Goal: Task Accomplishment & Management: Complete application form

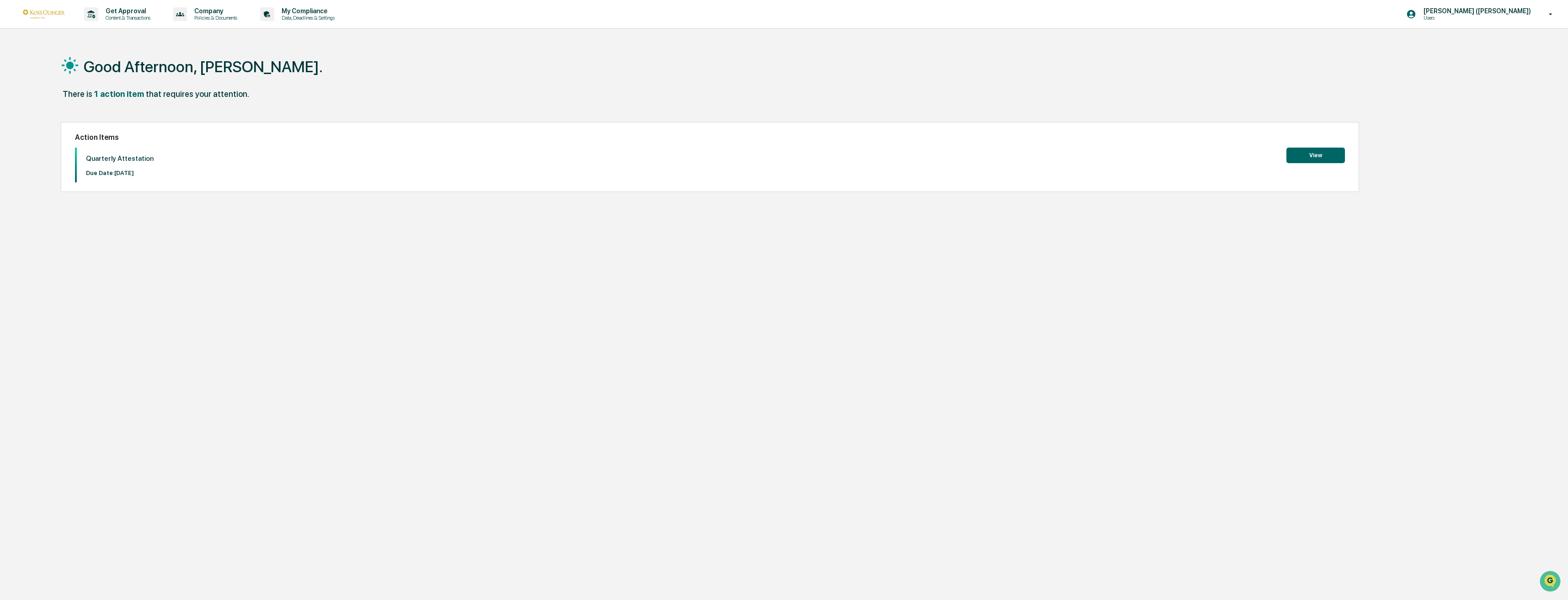
click at [1303, 152] on button "View" at bounding box center [1315, 155] width 59 height 15
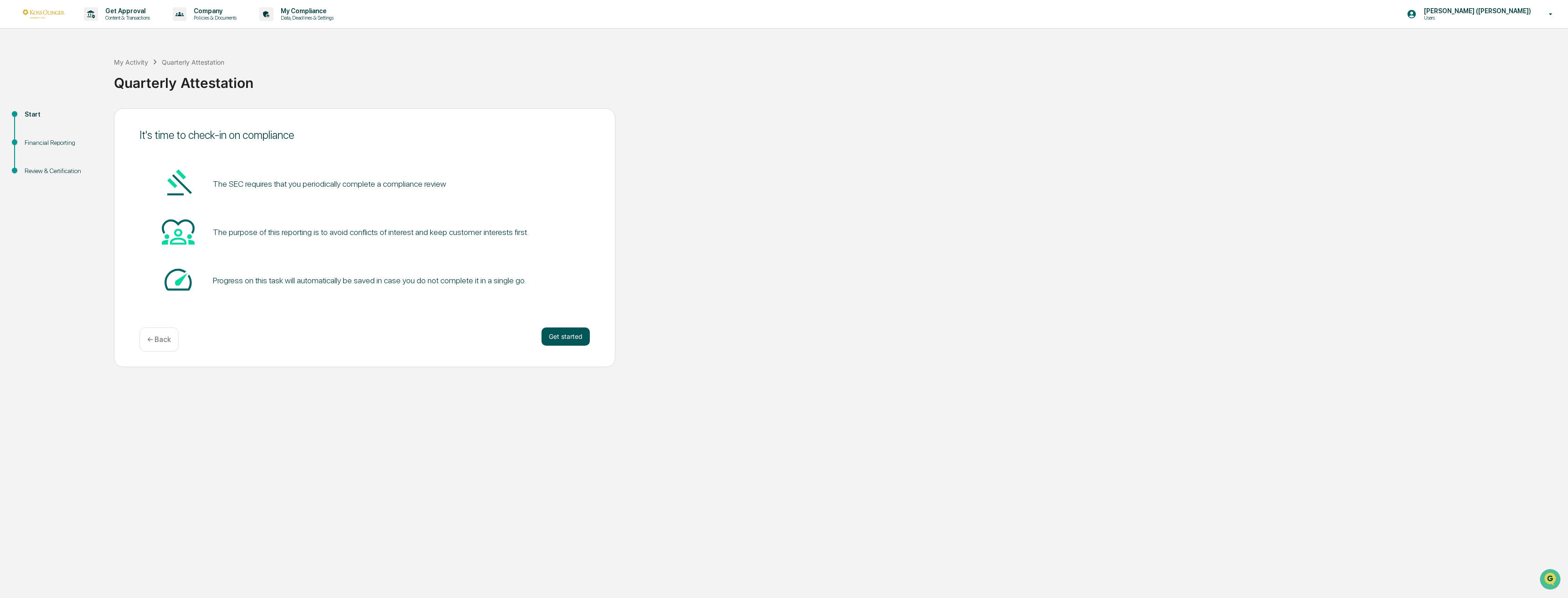
click at [565, 338] on button "Get started" at bounding box center [565, 336] width 48 height 18
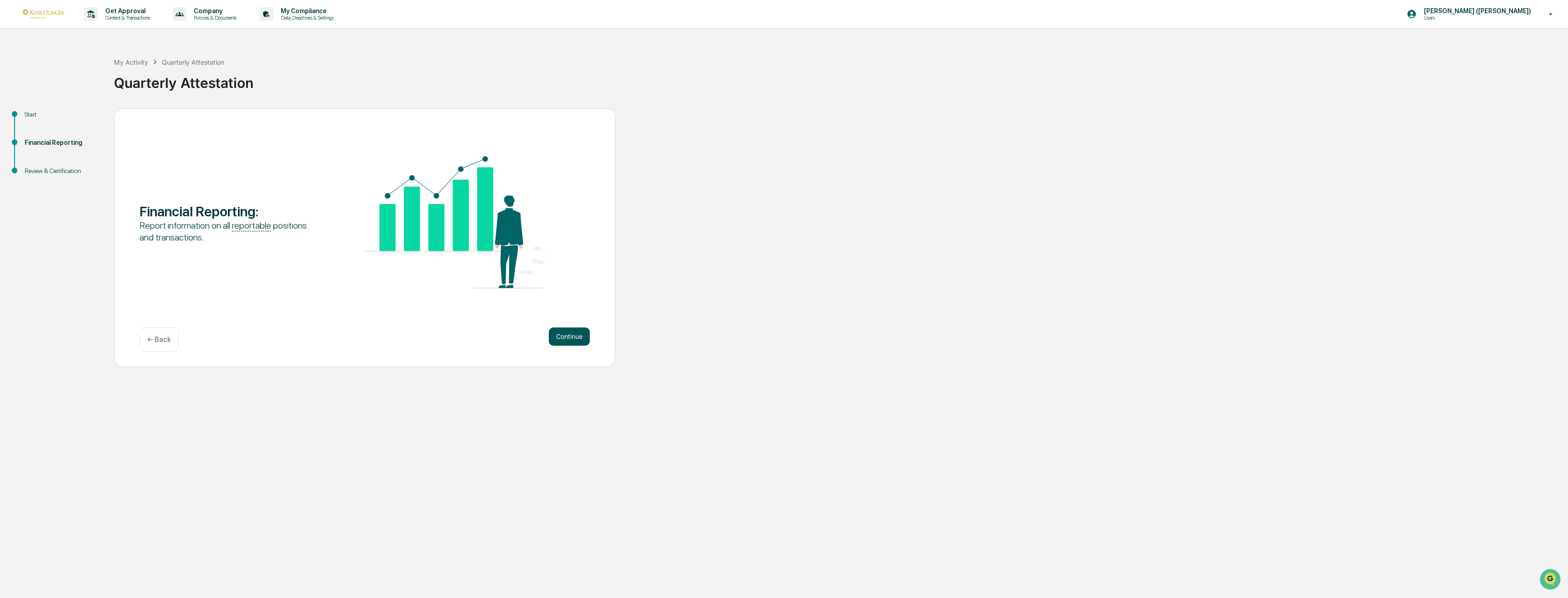
click at [574, 338] on button "Continue" at bounding box center [569, 336] width 41 height 18
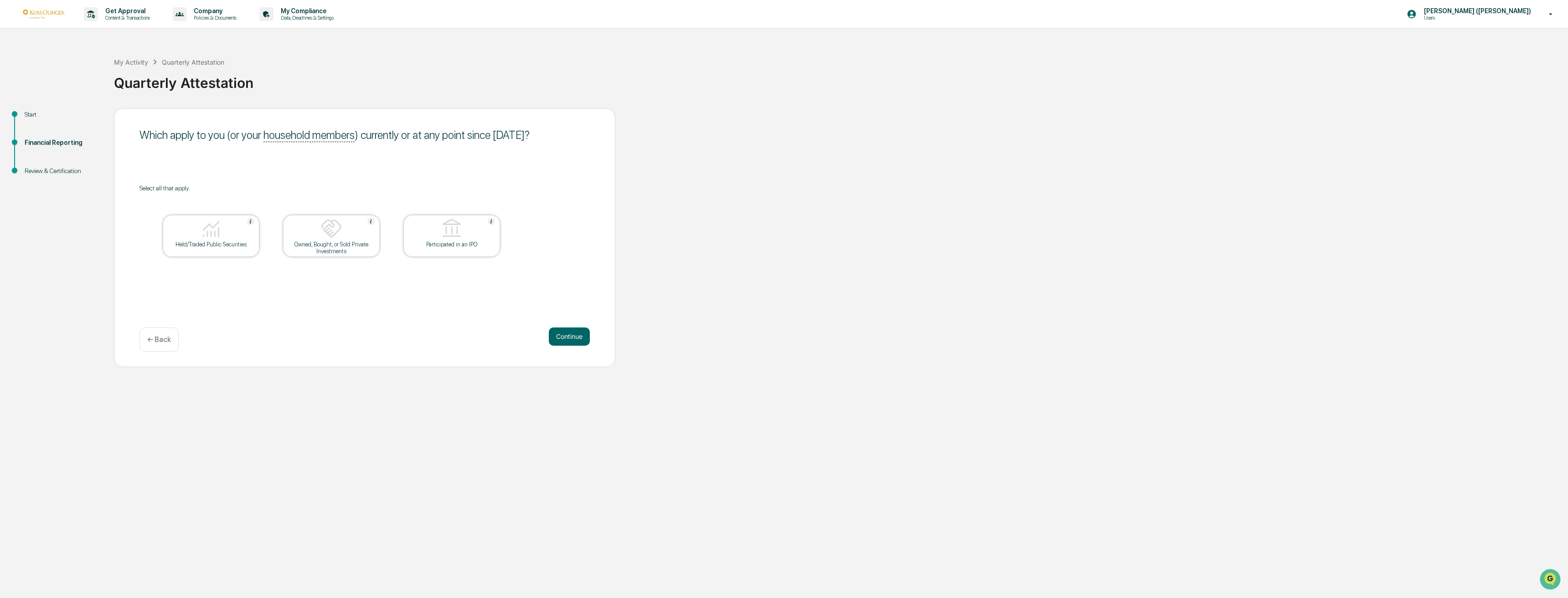
click at [223, 235] on div at bounding box center [211, 229] width 91 height 23
click at [332, 250] on div "Owned, Bought, or Sold Private Investments" at bounding box center [331, 248] width 82 height 13
click at [580, 338] on button "Continue" at bounding box center [569, 336] width 41 height 18
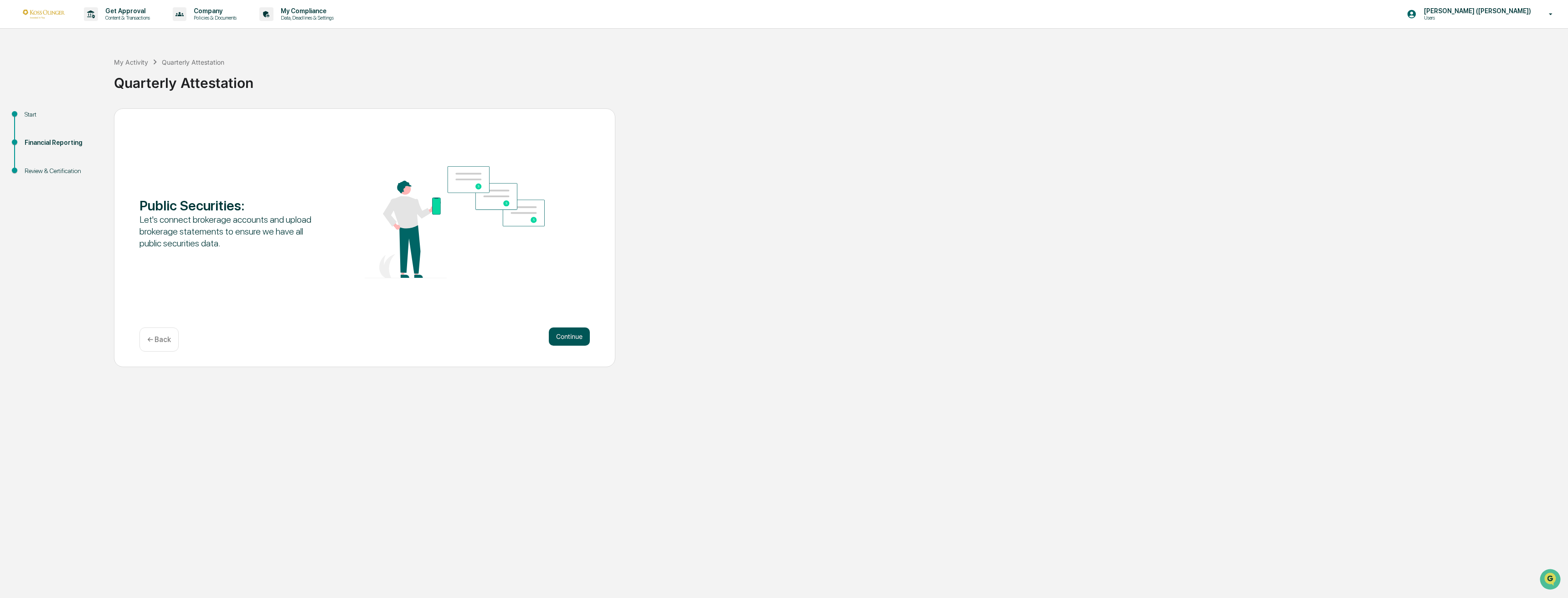
click at [558, 339] on button "Continue" at bounding box center [569, 336] width 41 height 18
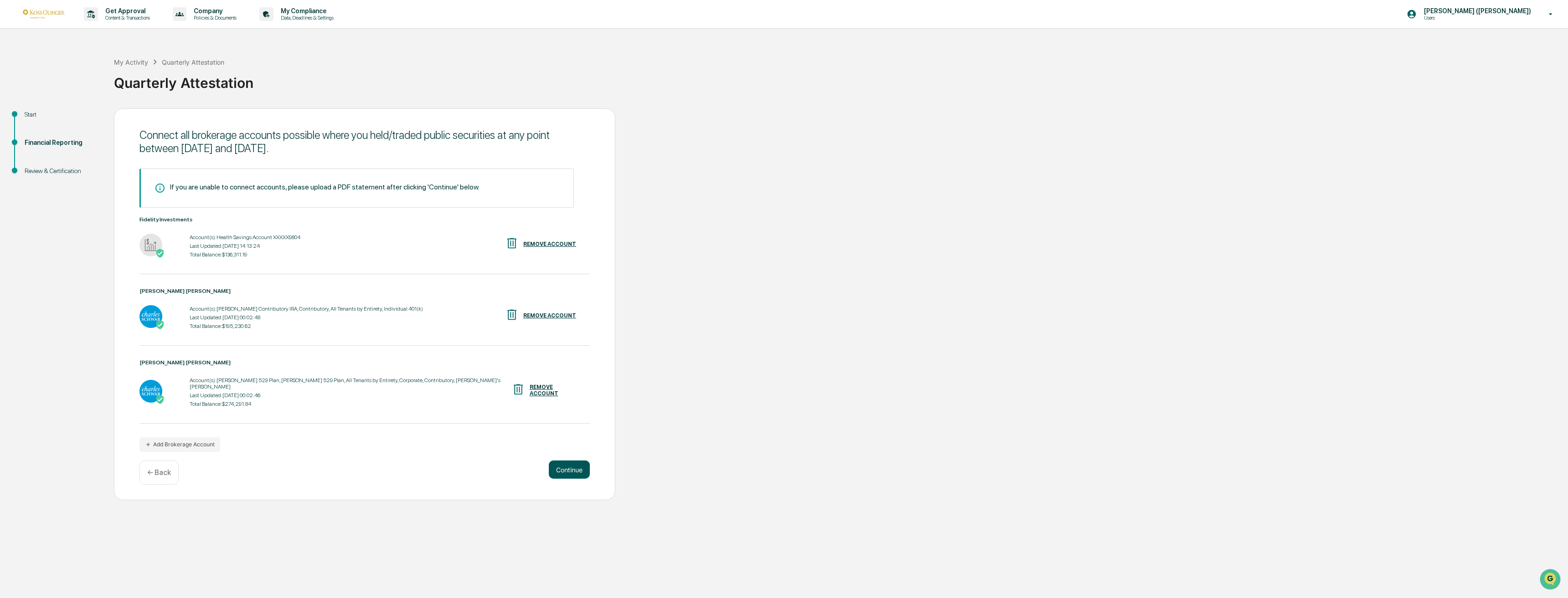
click at [570, 462] on button "Continue" at bounding box center [569, 470] width 41 height 18
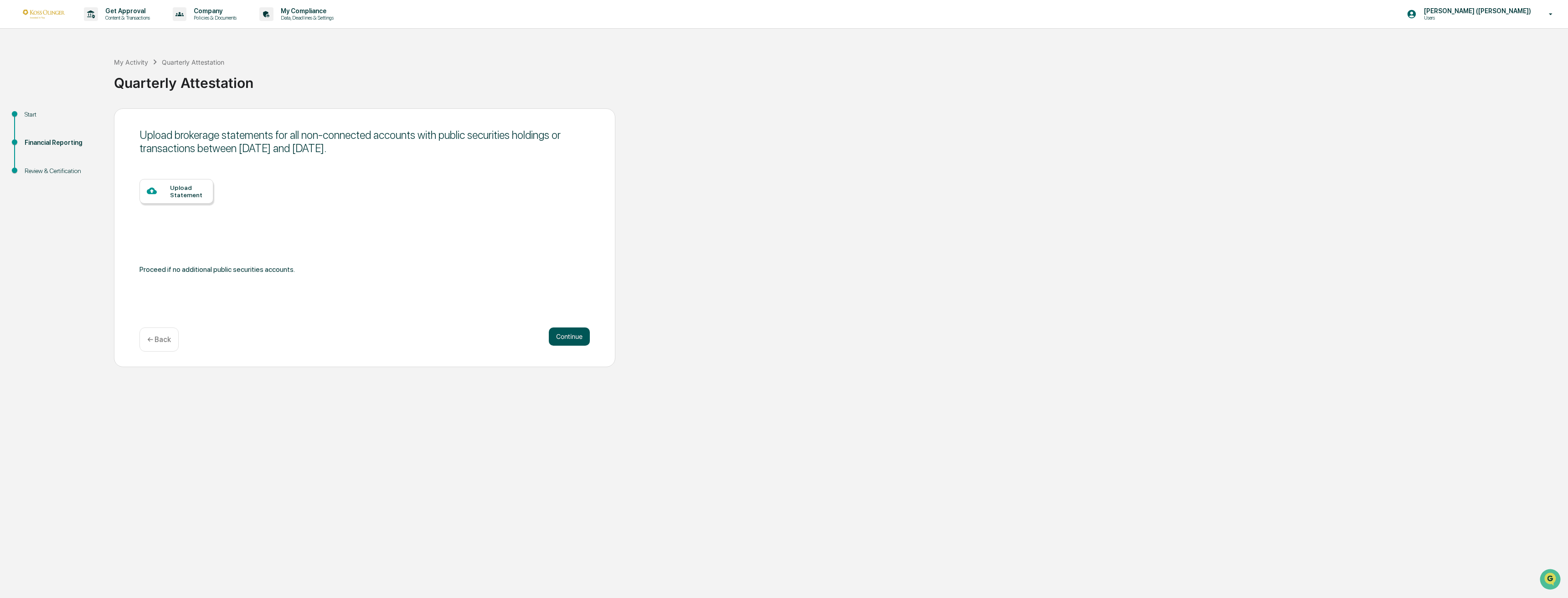
click at [564, 335] on button "Continue" at bounding box center [569, 336] width 41 height 18
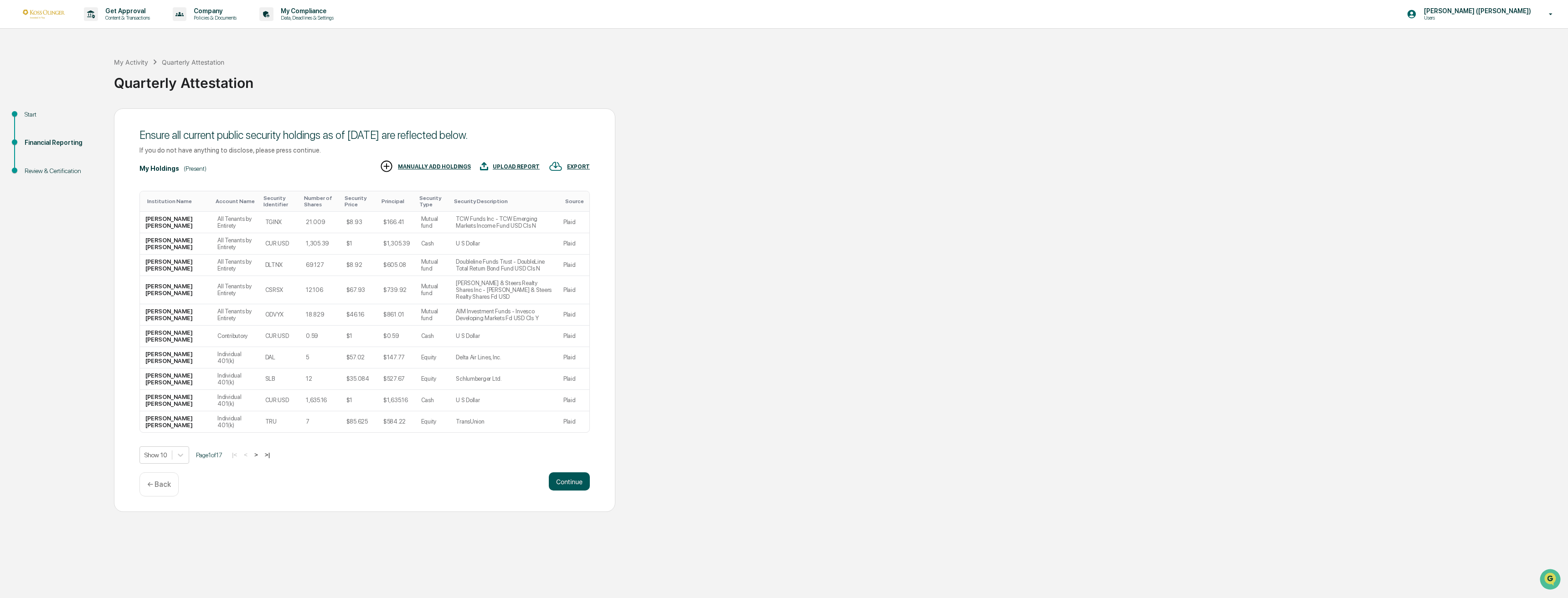
click at [567, 473] on button "Continue" at bounding box center [569, 482] width 41 height 18
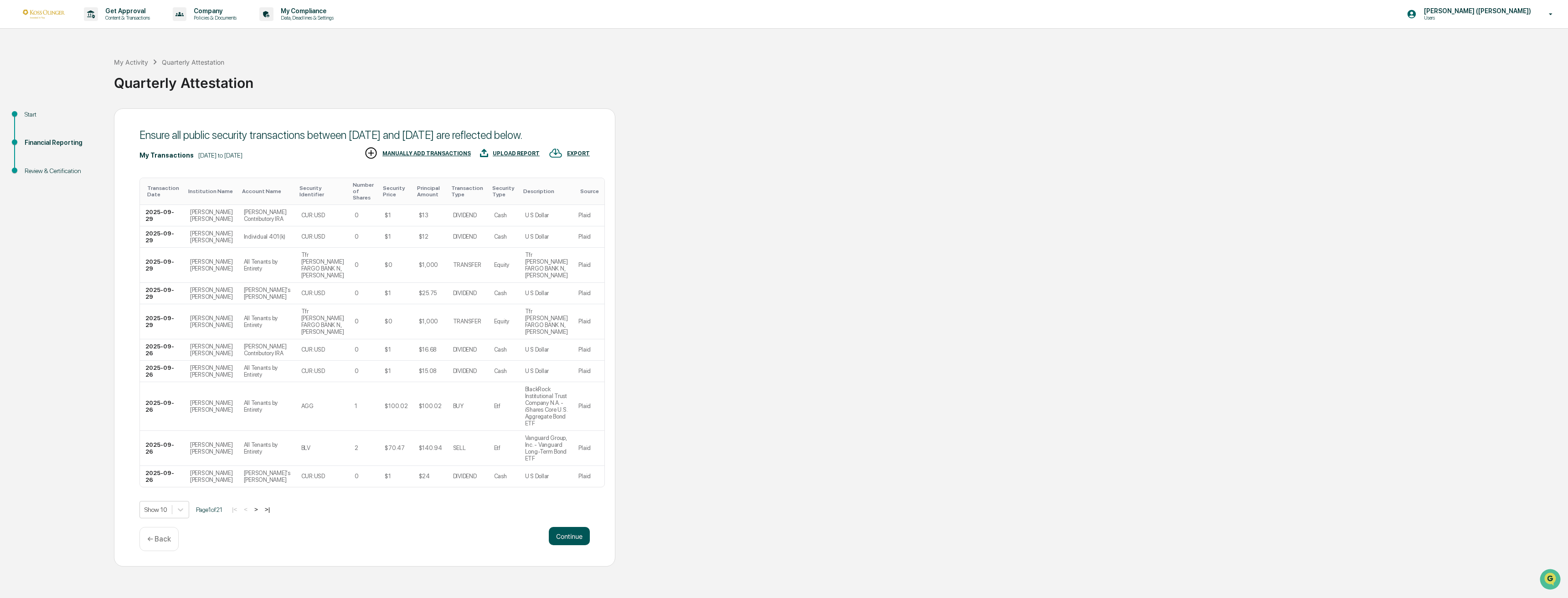
click at [566, 535] on button "Continue" at bounding box center [569, 536] width 41 height 18
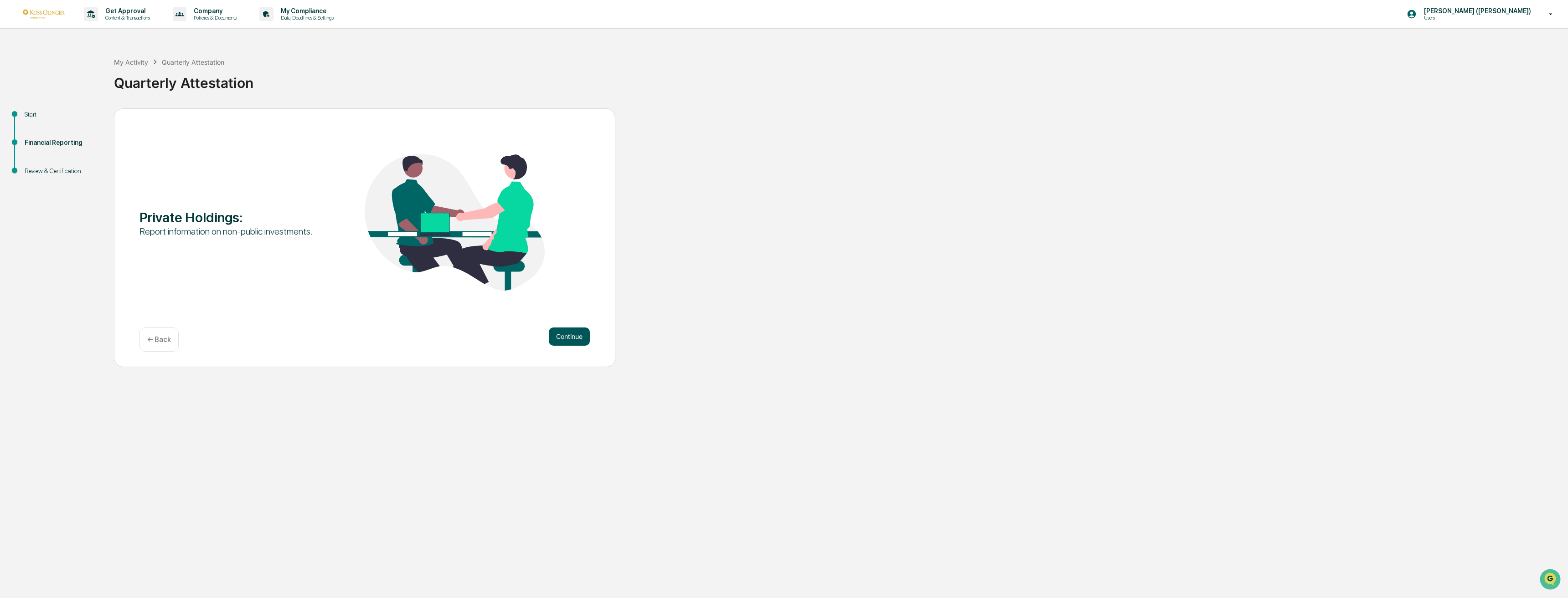
click at [569, 341] on button "Continue" at bounding box center [569, 336] width 41 height 18
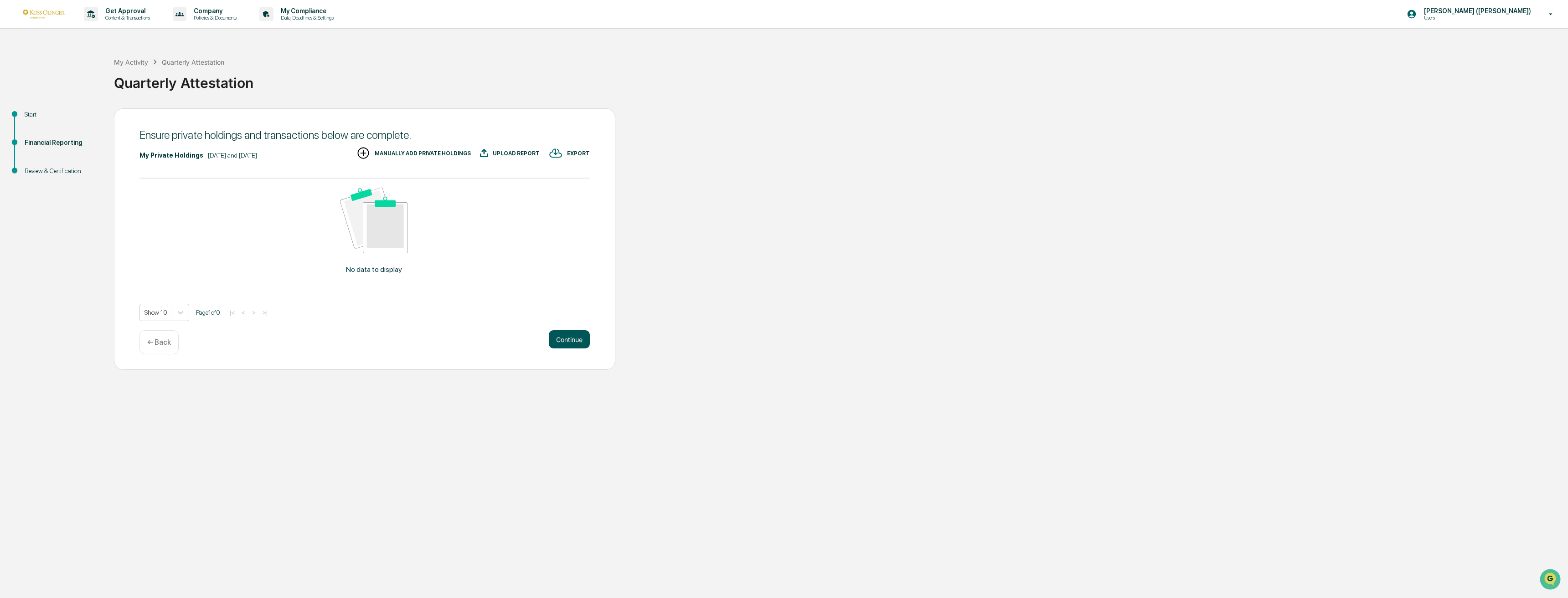
click at [566, 342] on button "Continue" at bounding box center [569, 339] width 41 height 18
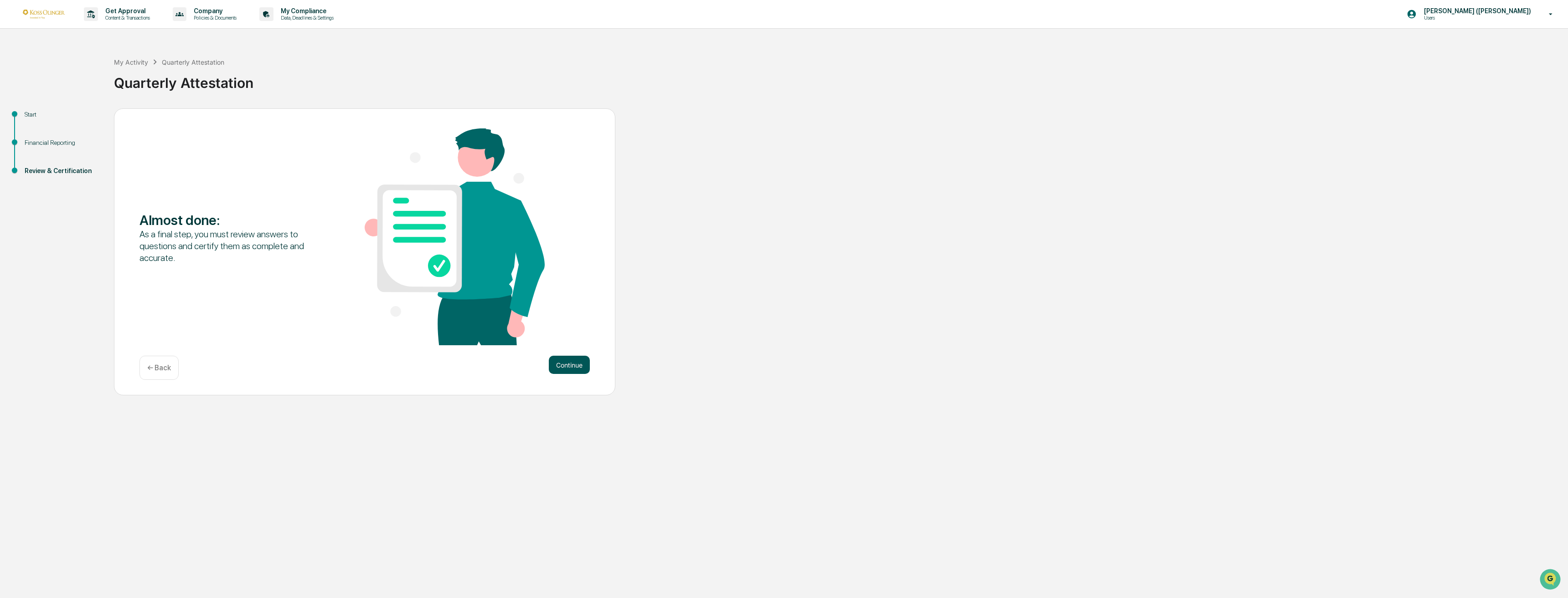
click at [567, 366] on button "Continue" at bounding box center [569, 365] width 41 height 18
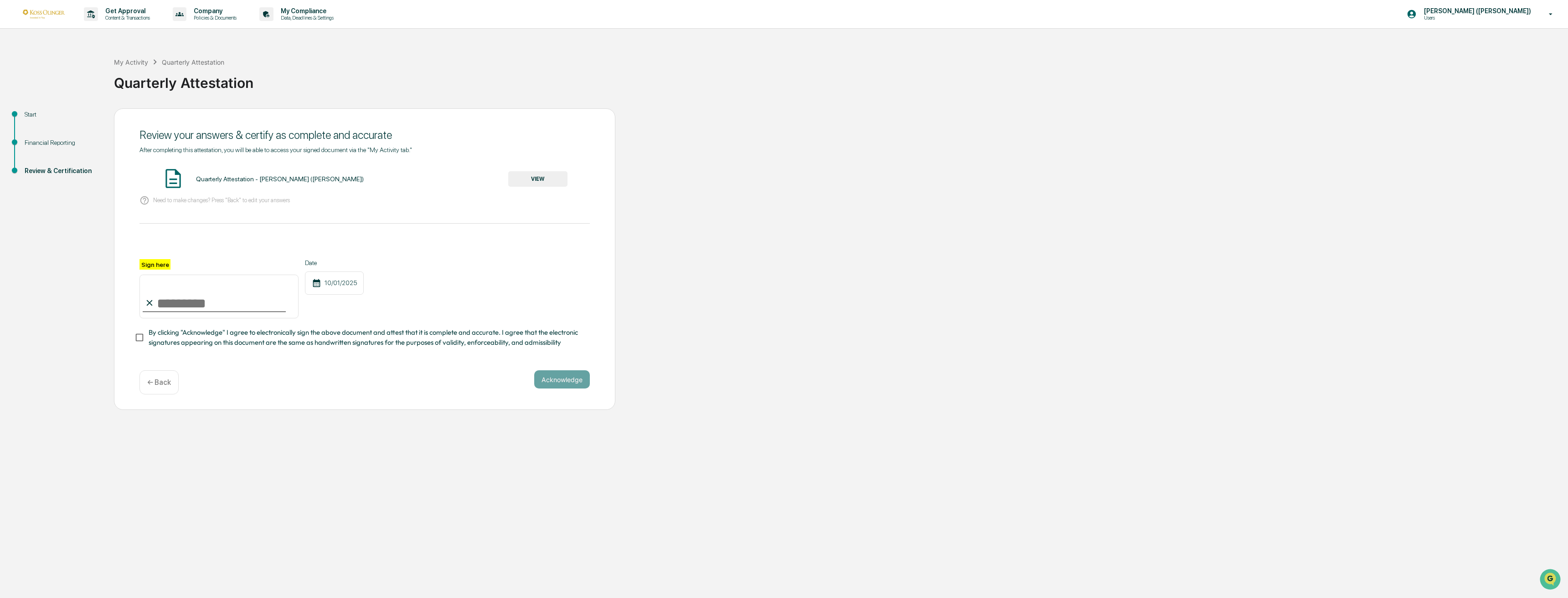
click at [243, 176] on div "Quarterly Attestation - [PERSON_NAME] ([PERSON_NAME])" at bounding box center [280, 179] width 168 height 7
click at [538, 178] on button "VIEW" at bounding box center [537, 179] width 59 height 15
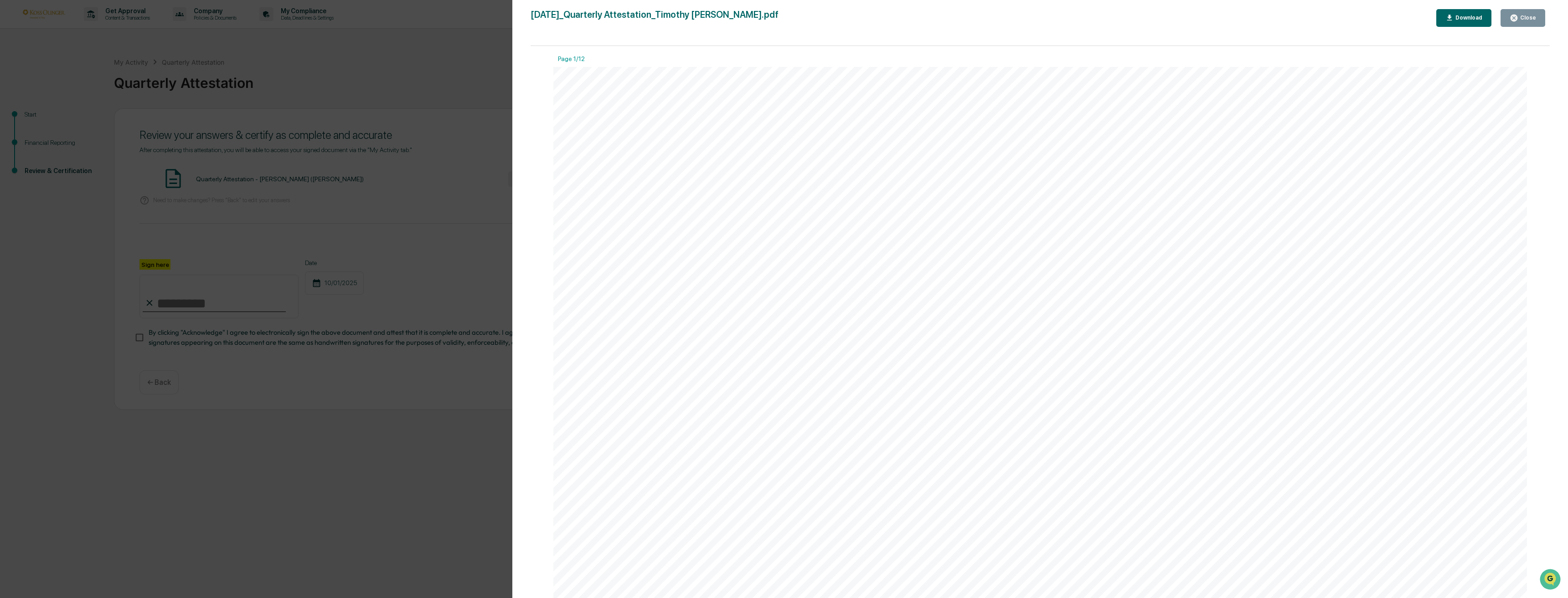
click at [390, 95] on div "Version History [DATE] 07:18 PM [PERSON_NAME] ([PERSON_NAME]) [DATE]_Quarterly …" at bounding box center [784, 299] width 1568 height 598
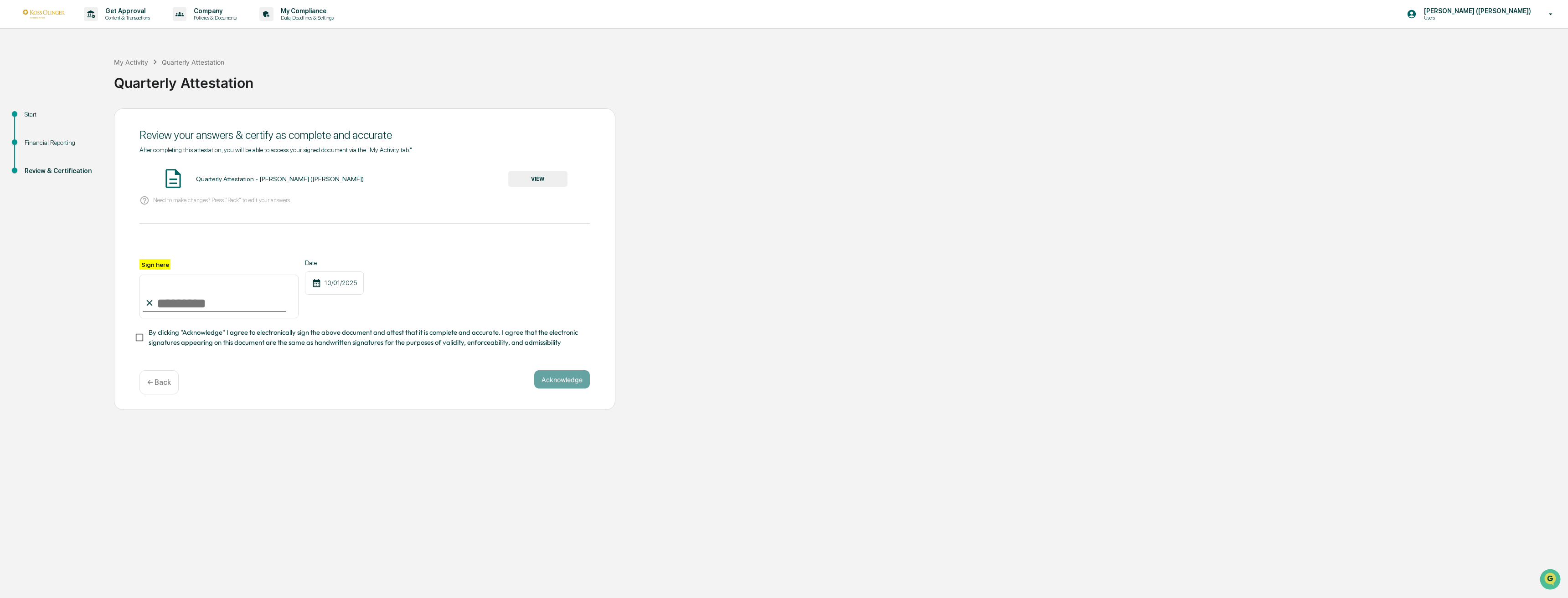
click at [198, 304] on input "Sign here" at bounding box center [219, 297] width 159 height 44
click at [192, 304] on input "Sign here" at bounding box center [219, 297] width 159 height 44
type input "*********"
click at [561, 382] on button "Acknowledge" at bounding box center [562, 380] width 55 height 18
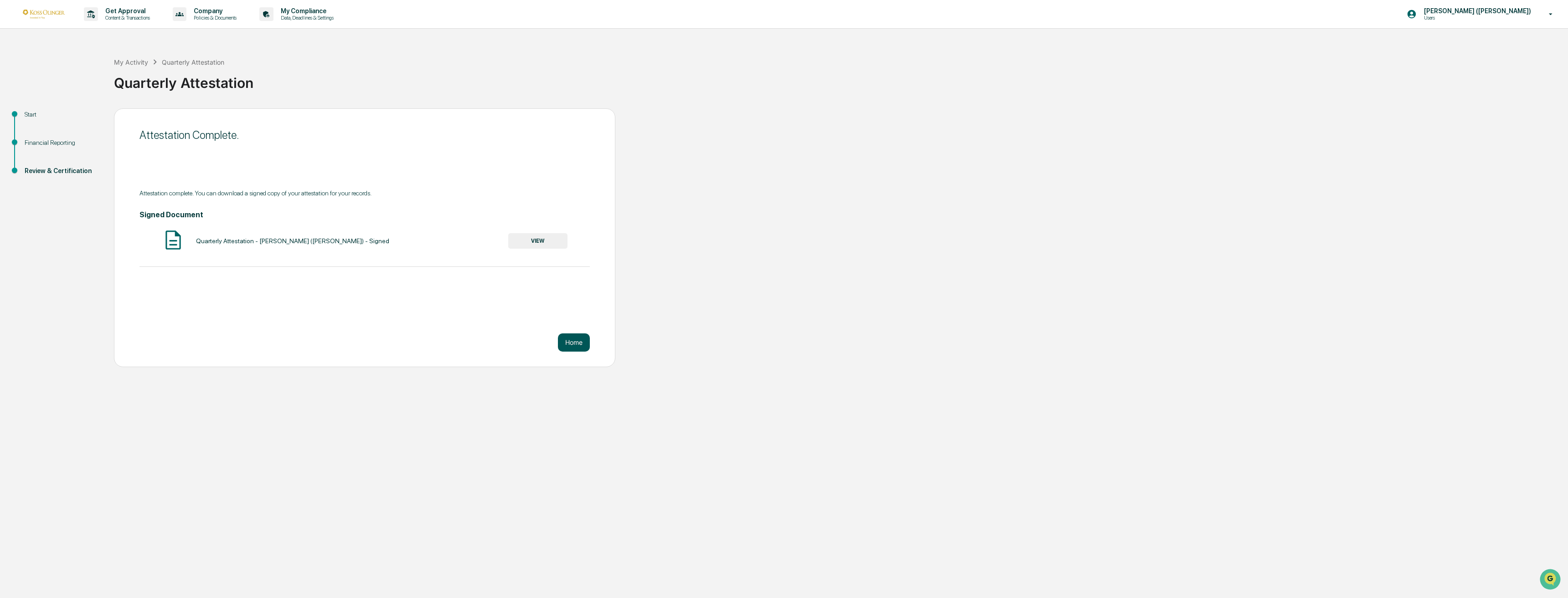
click at [579, 343] on button "Home" at bounding box center [574, 342] width 32 height 18
